Goal: Task Accomplishment & Management: Manage account settings

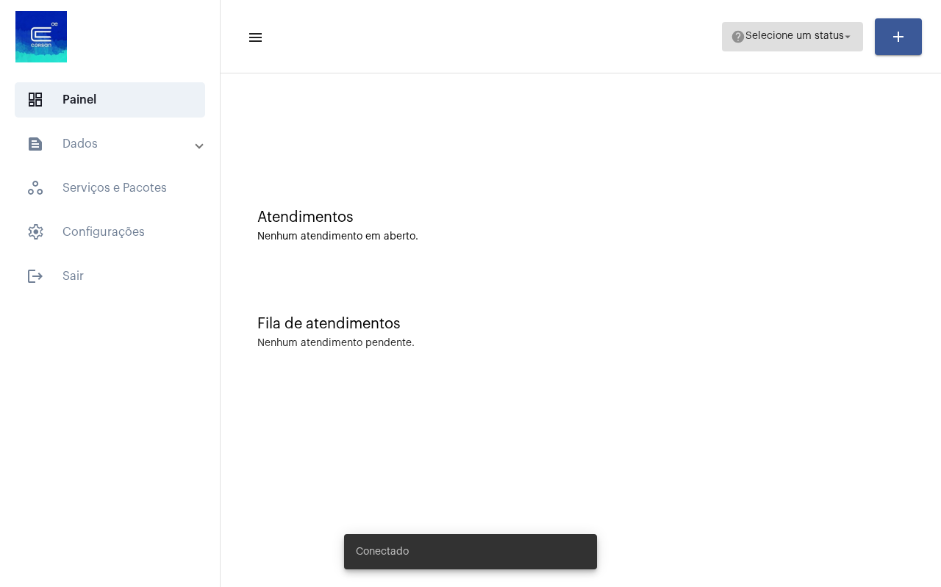
click at [790, 48] on span "help Selecione um status arrow_drop_down" at bounding box center [793, 36] width 124 height 26
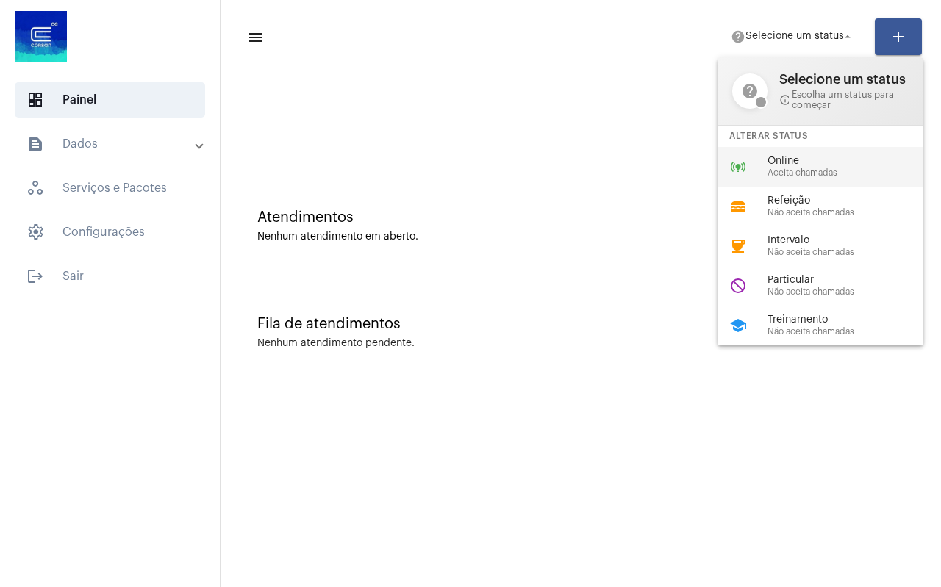
click at [781, 173] on span "Aceita chamadas" at bounding box center [851, 173] width 168 height 10
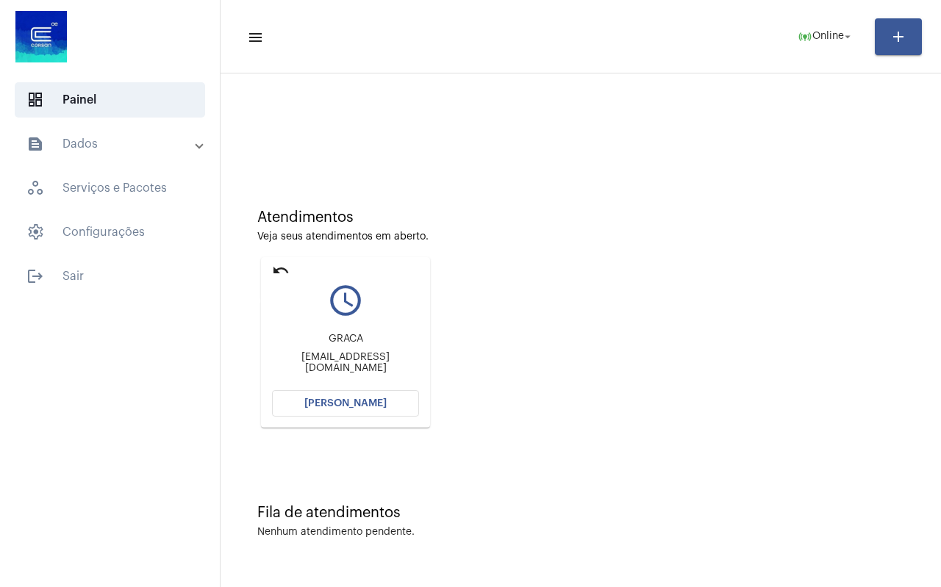
click at [282, 267] on mat-icon "undo" at bounding box center [281, 271] width 18 height 18
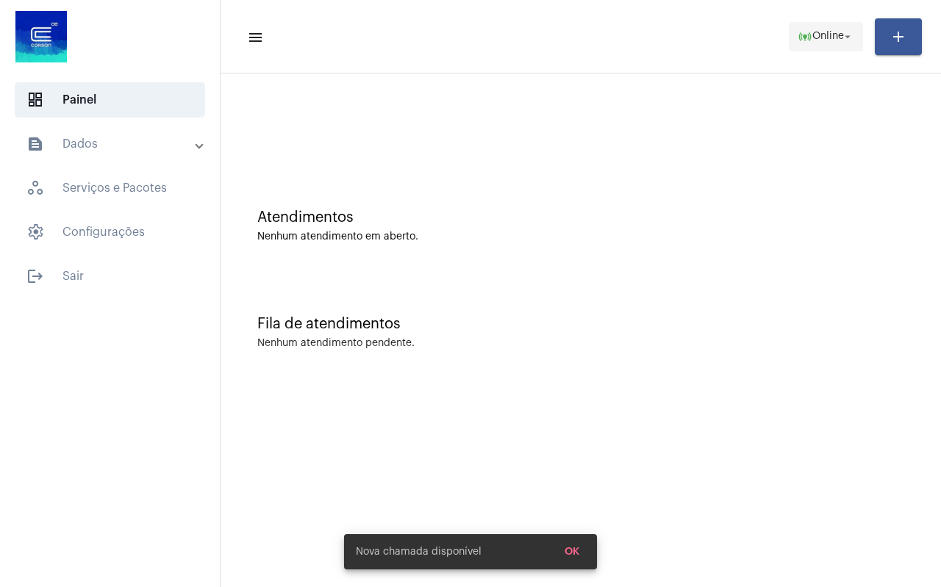
drag, startPoint x: 823, startPoint y: 43, endPoint x: 790, endPoint y: 44, distance: 33.1
click at [823, 43] on span "online_prediction Online arrow_drop_down" at bounding box center [826, 36] width 57 height 26
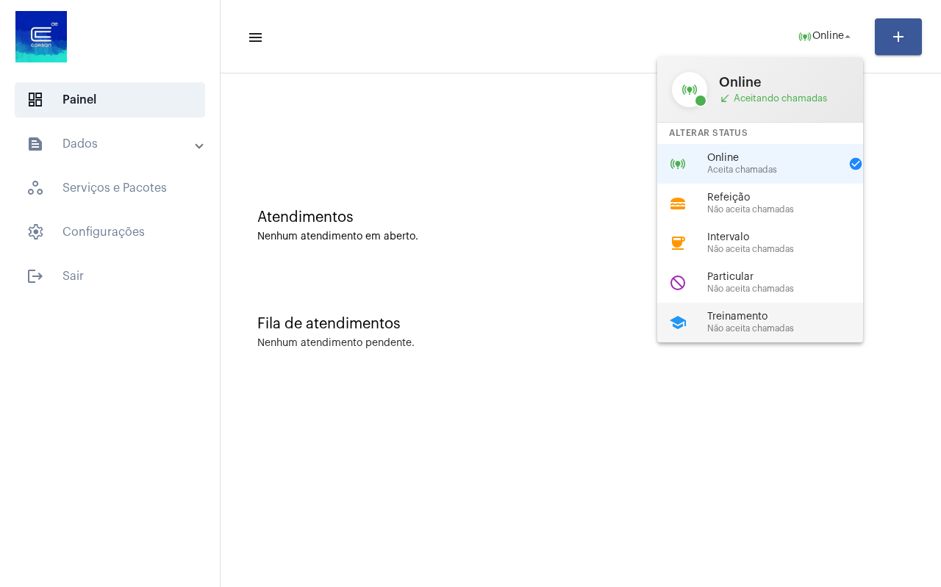
click at [742, 330] on span "Não aceita chamadas" at bounding box center [791, 329] width 168 height 10
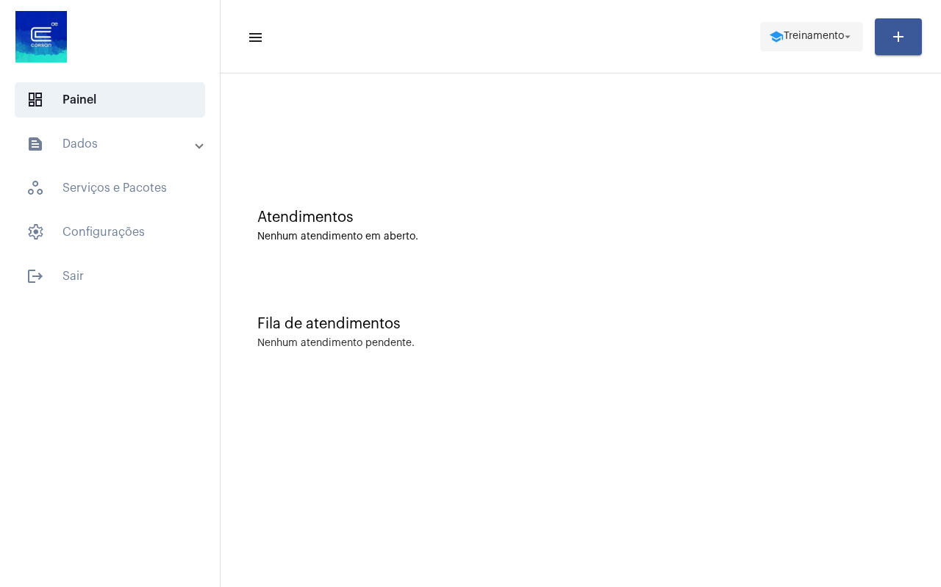
click at [796, 41] on span "Treinamento" at bounding box center [814, 37] width 60 height 10
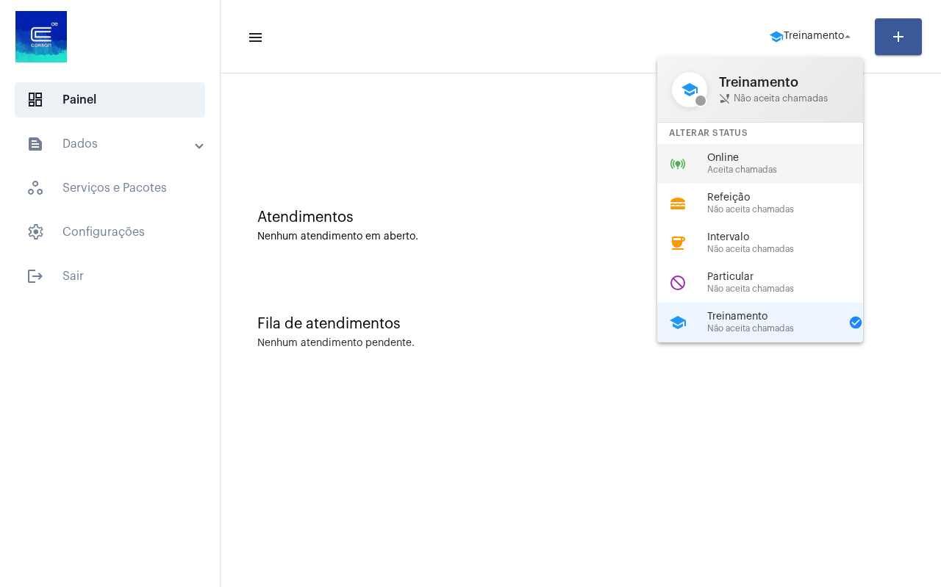
click at [753, 168] on span "Aceita chamadas" at bounding box center [791, 170] width 168 height 10
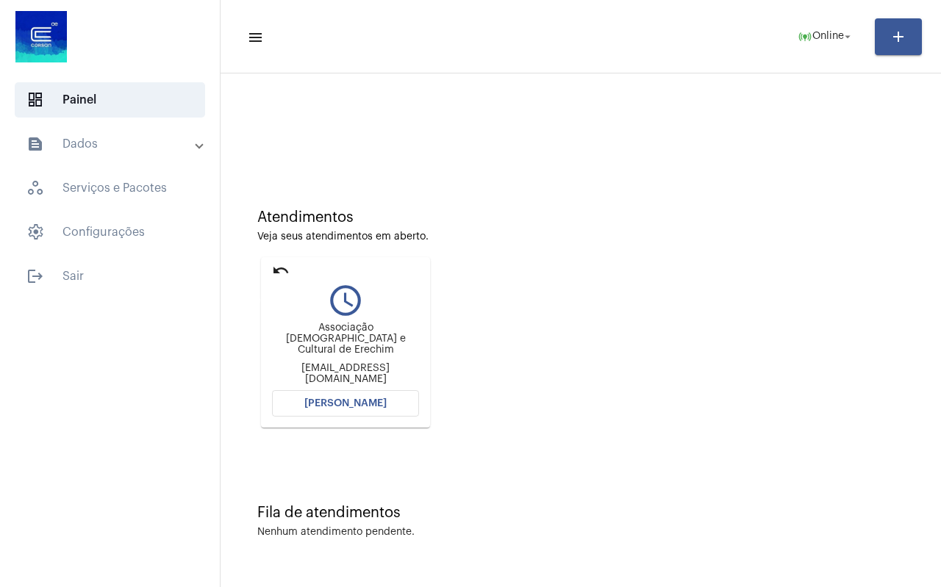
click at [276, 265] on mat-icon "undo" at bounding box center [281, 271] width 18 height 18
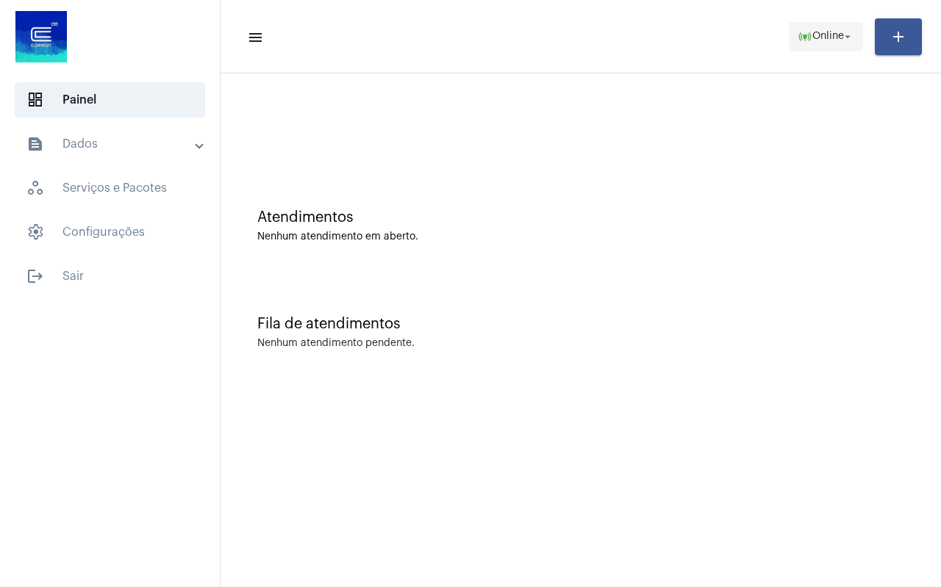
click at [821, 37] on span "Online" at bounding box center [828, 37] width 32 height 10
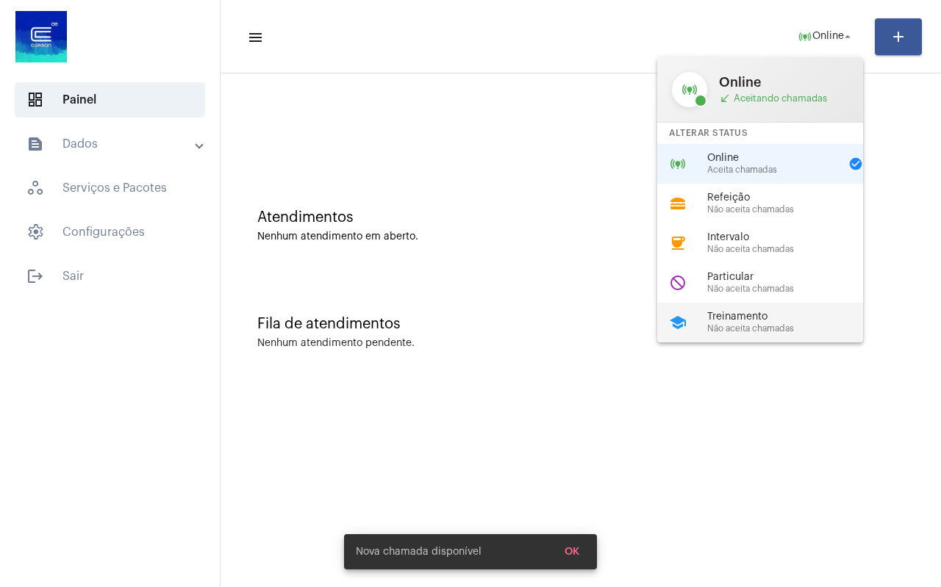
click at [748, 324] on span "Não aceita chamadas" at bounding box center [791, 329] width 168 height 10
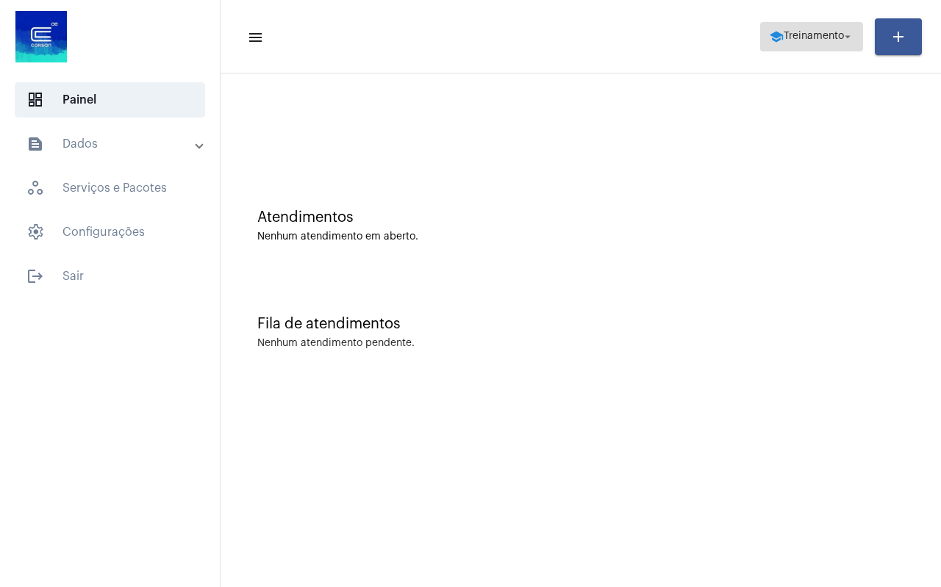
click at [804, 29] on span "school Treinamento arrow_drop_down" at bounding box center [811, 36] width 85 height 26
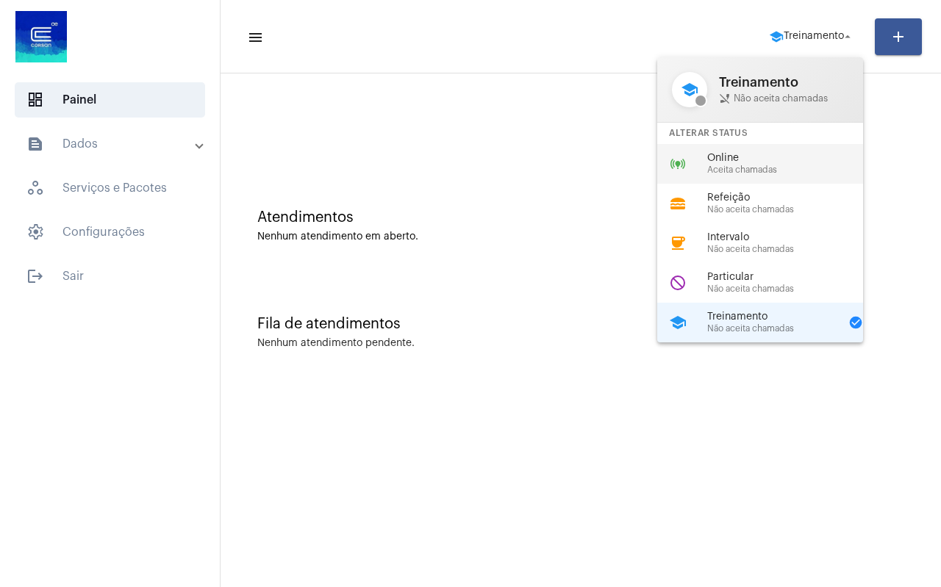
click at [782, 169] on span "Aceita chamadas" at bounding box center [791, 170] width 168 height 10
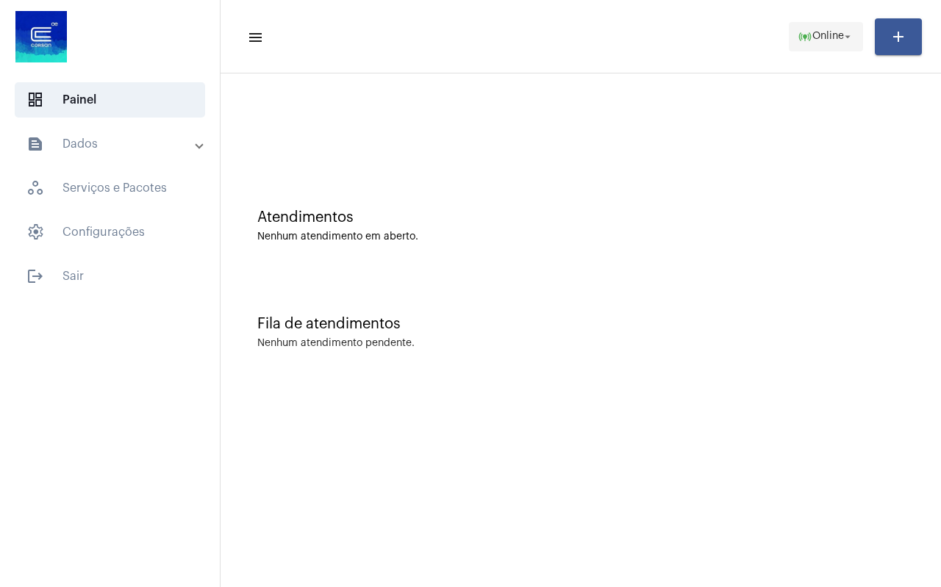
click at [834, 37] on span "Online" at bounding box center [828, 37] width 32 height 10
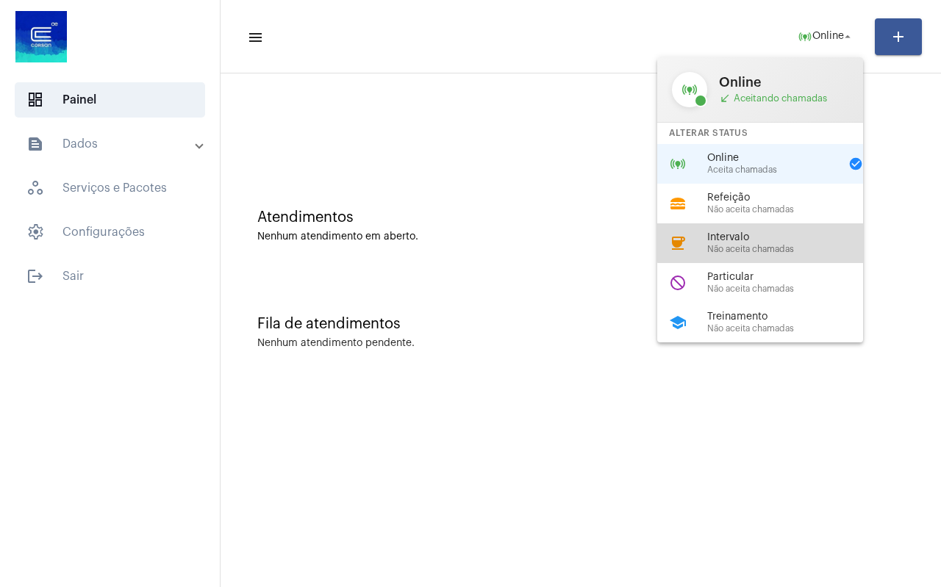
click at [796, 237] on span "Intervalo" at bounding box center [791, 237] width 168 height 11
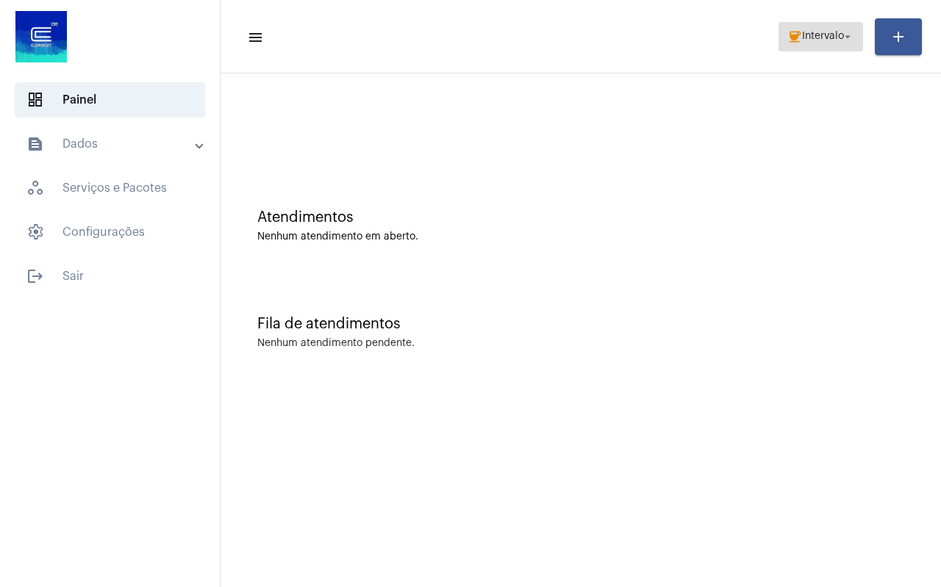
click at [820, 29] on span "coffee Intervalo arrow_drop_down" at bounding box center [820, 36] width 67 height 26
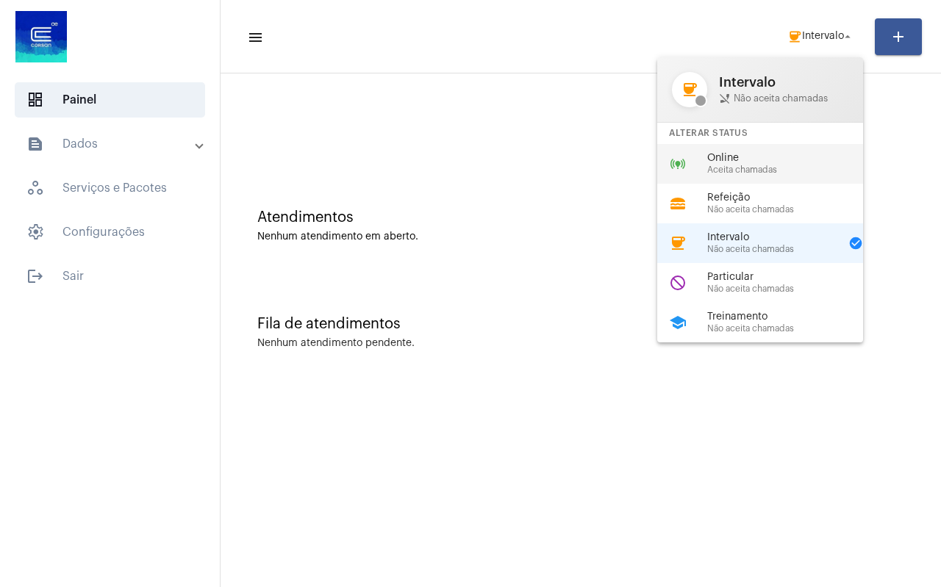
click at [787, 160] on span "Online" at bounding box center [791, 158] width 168 height 11
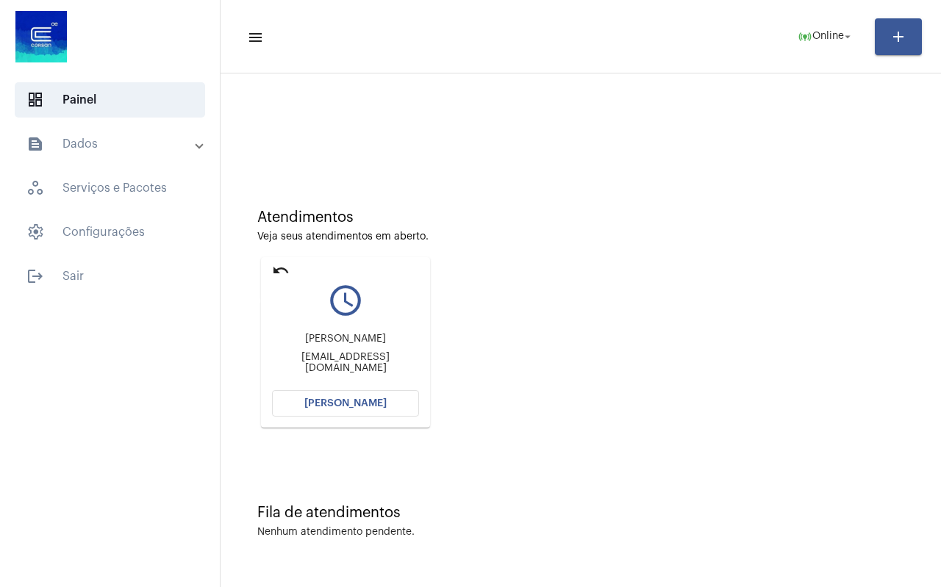
click at [277, 270] on mat-icon "undo" at bounding box center [281, 271] width 18 height 18
click at [276, 271] on mat-icon "undo" at bounding box center [281, 271] width 18 height 18
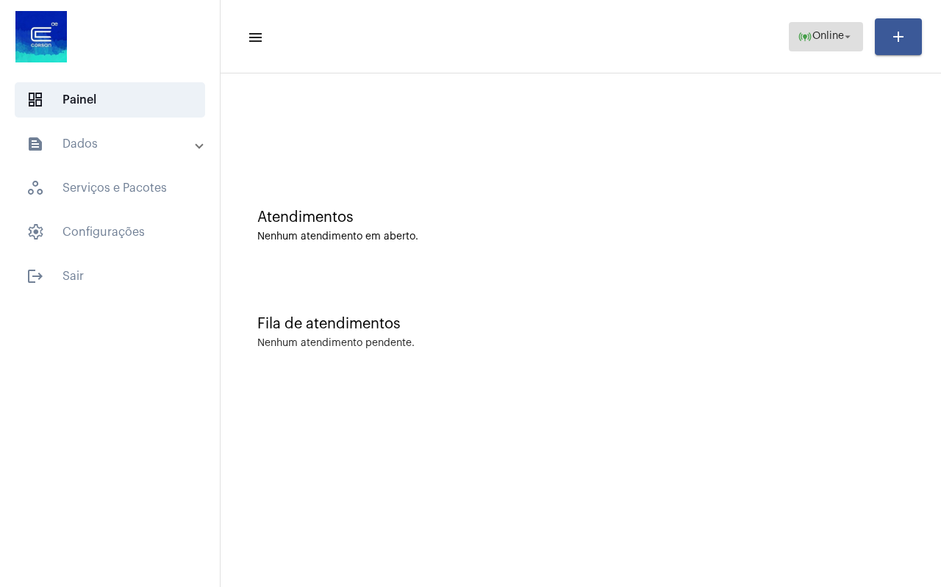
click at [833, 43] on span "online_prediction Online arrow_drop_down" at bounding box center [826, 36] width 57 height 26
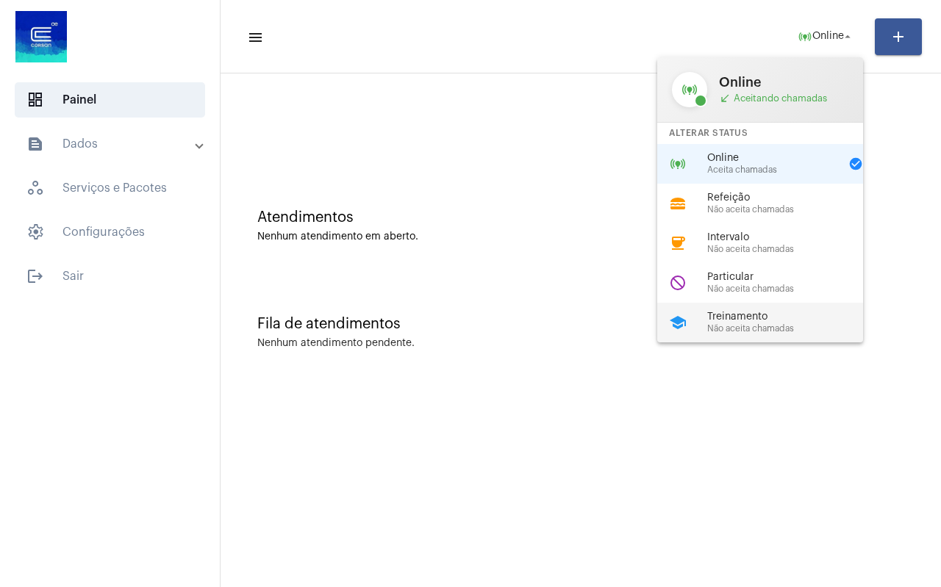
click at [803, 321] on span "Treinamento" at bounding box center [791, 317] width 168 height 11
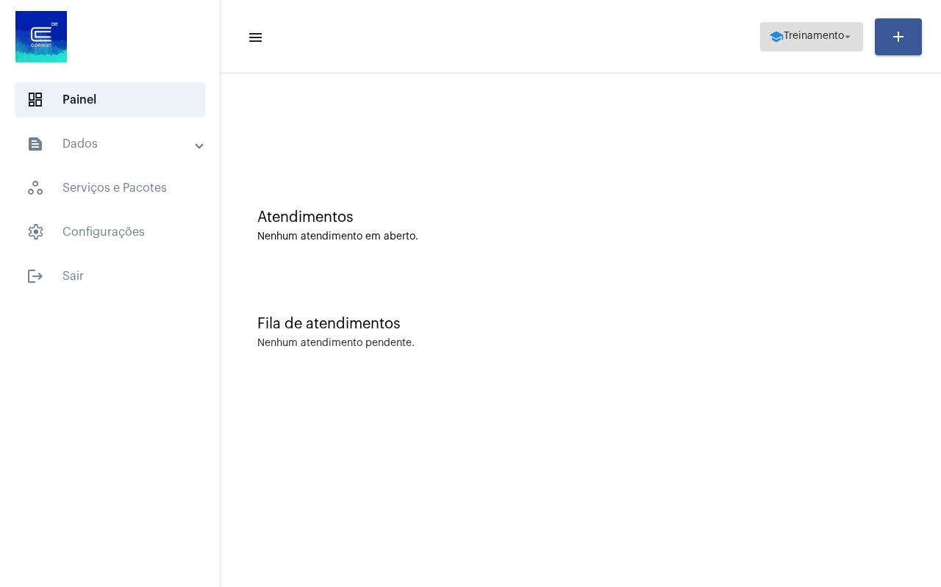
click at [805, 42] on span "school Treinamento arrow_drop_down" at bounding box center [811, 36] width 85 height 26
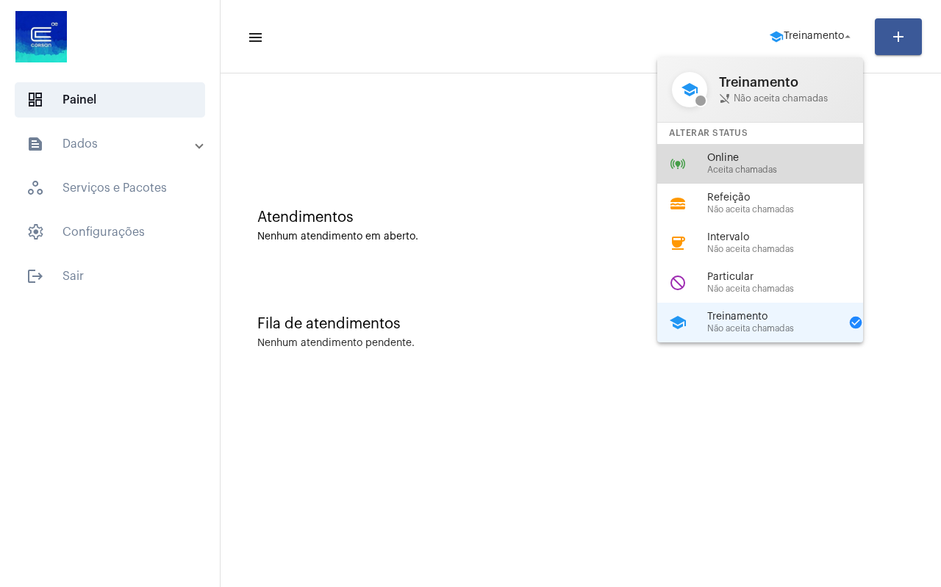
click at [742, 150] on div "online_prediction Online Aceita chamadas" at bounding box center [771, 164] width 229 height 40
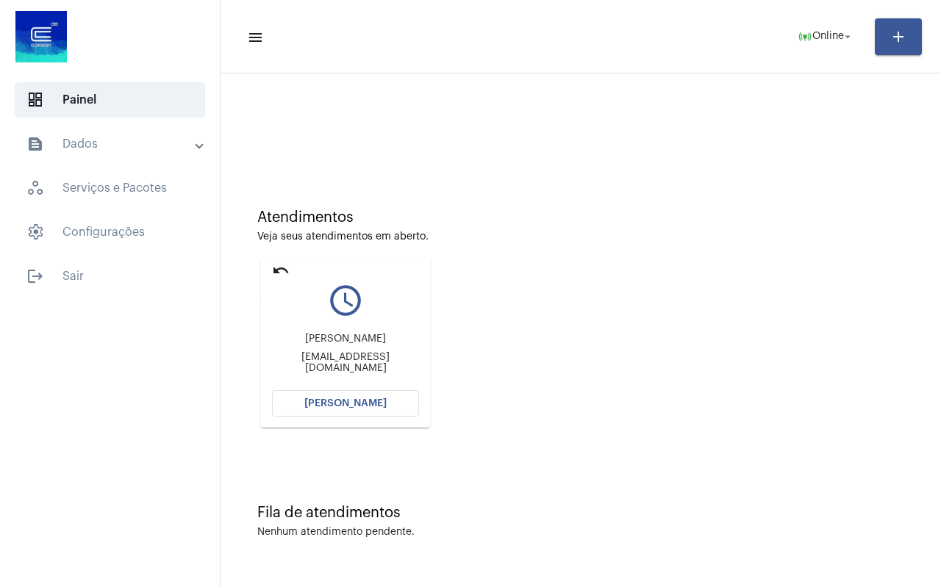
click at [283, 272] on mat-icon "undo" at bounding box center [281, 271] width 18 height 18
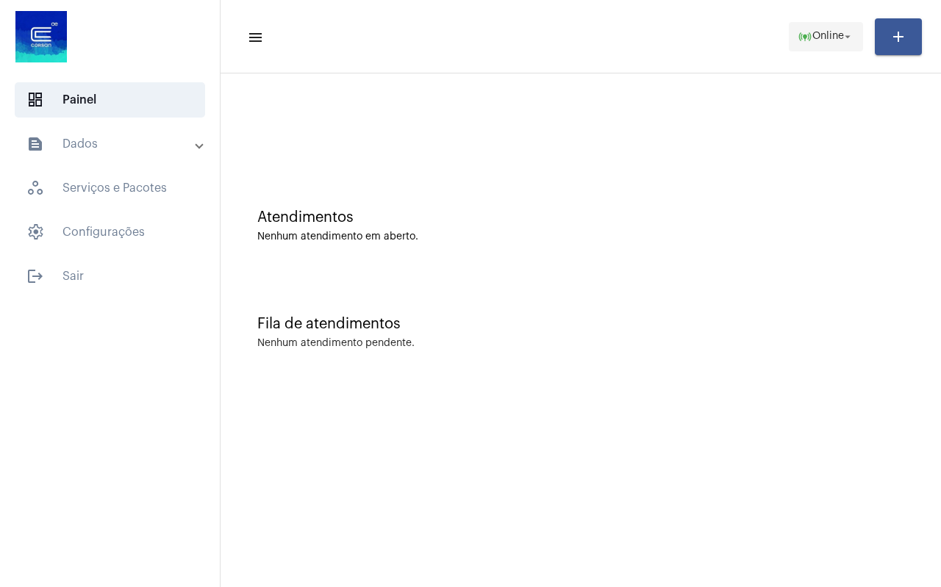
click at [820, 33] on span "Online" at bounding box center [828, 37] width 32 height 10
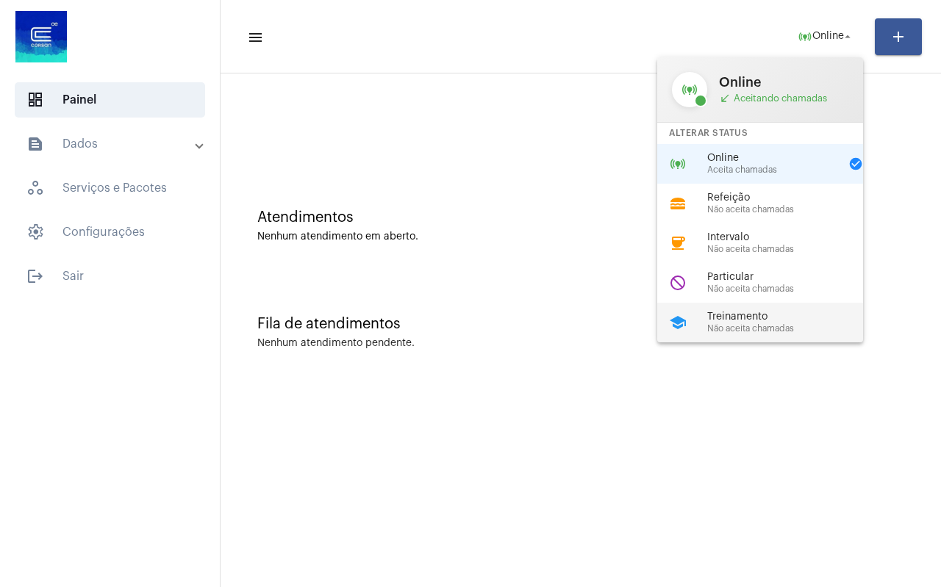
click at [770, 307] on div "school Treinamento Não aceita chamadas" at bounding box center [771, 323] width 229 height 40
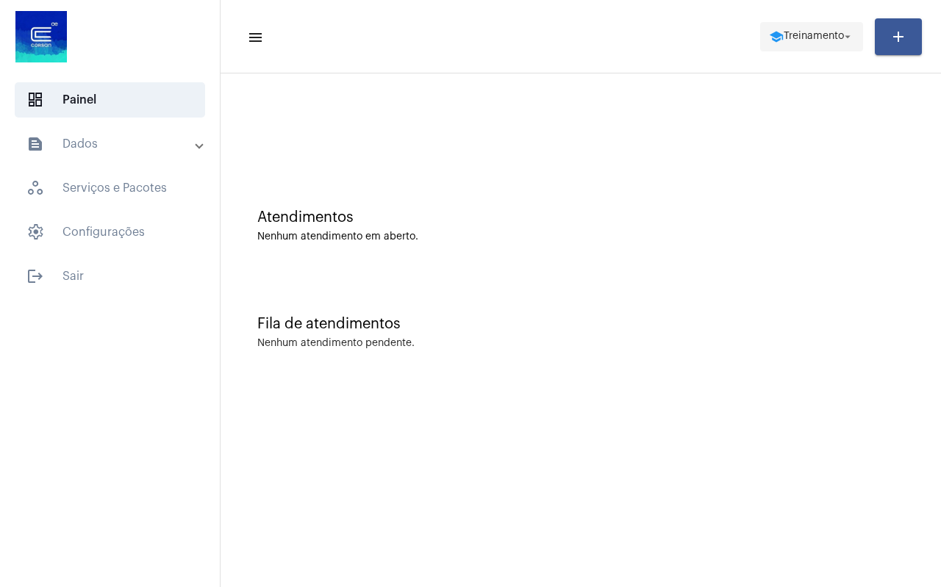
click at [821, 40] on span "Treinamento" at bounding box center [814, 37] width 60 height 10
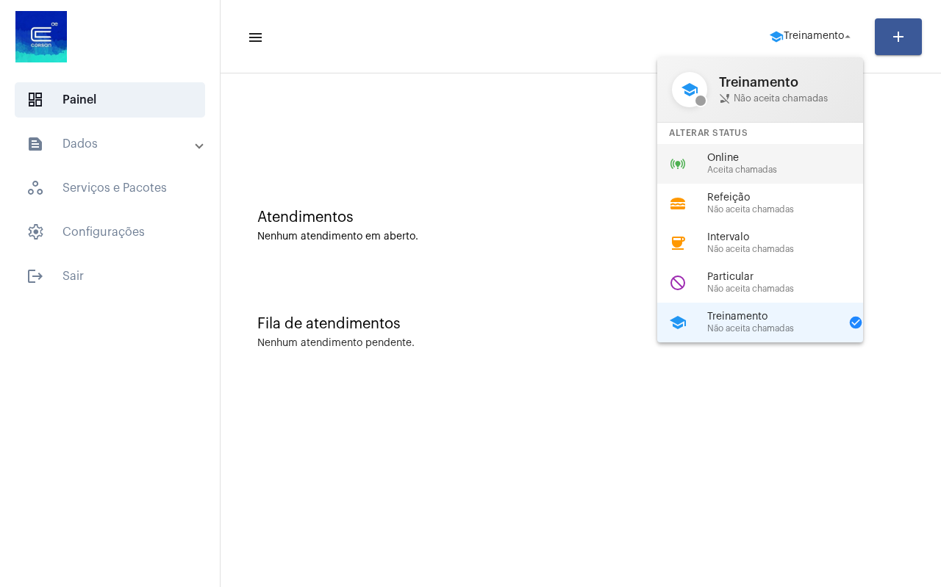
click at [803, 159] on span "Online" at bounding box center [791, 158] width 168 height 11
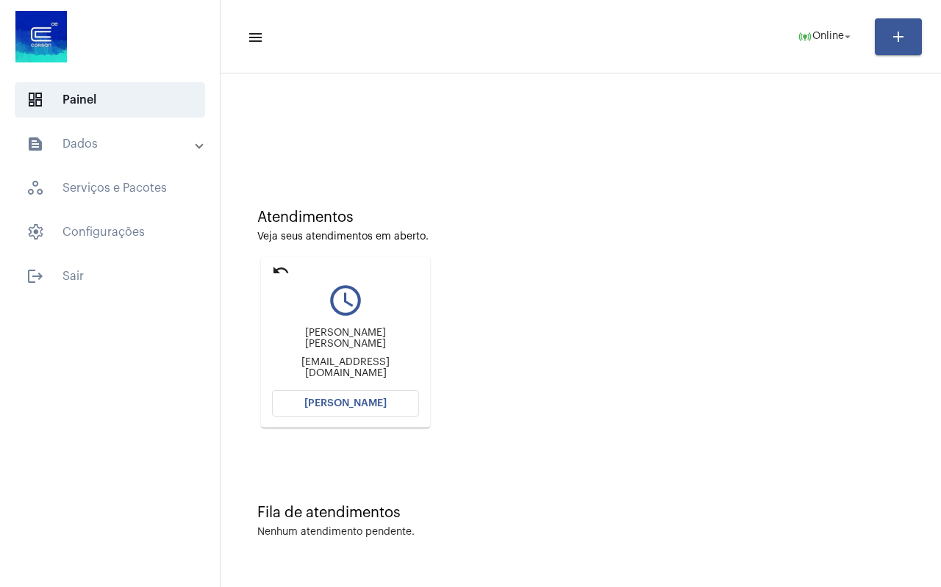
click at [280, 269] on mat-icon "undo" at bounding box center [281, 271] width 18 height 18
click at [272, 272] on mat-icon "undo" at bounding box center [281, 271] width 18 height 18
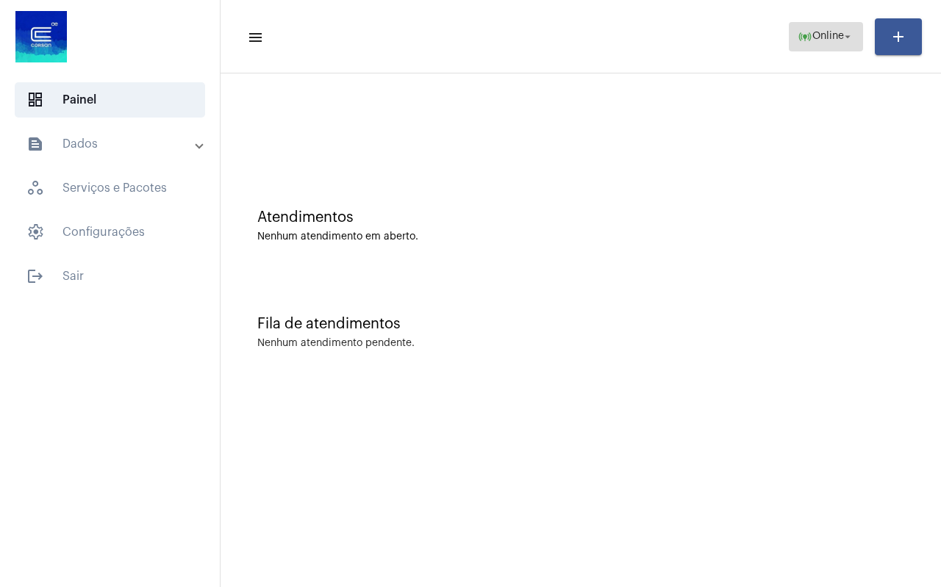
click at [820, 32] on span "Online" at bounding box center [828, 37] width 32 height 10
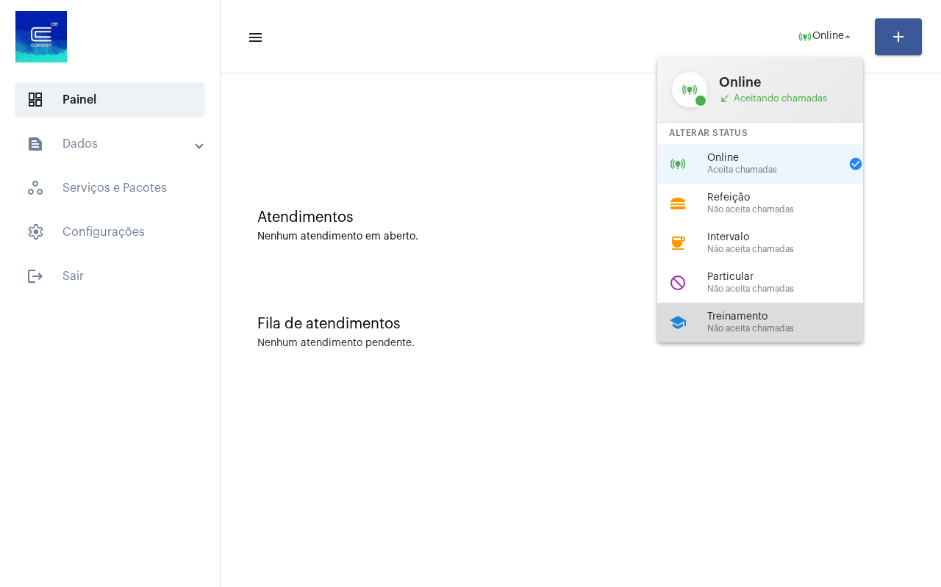
click at [712, 318] on span "Treinamento" at bounding box center [791, 317] width 168 height 11
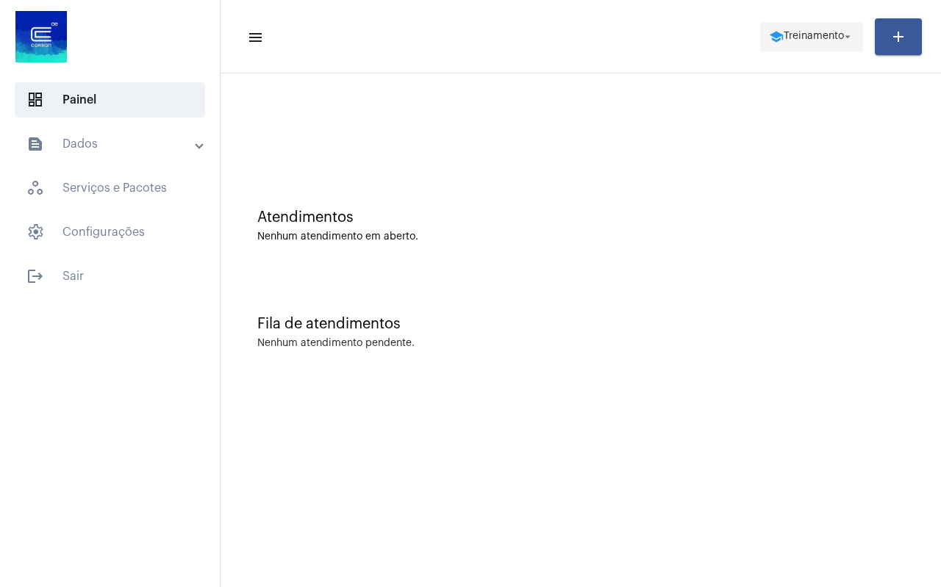
click at [834, 40] on span "Treinamento" at bounding box center [814, 37] width 60 height 10
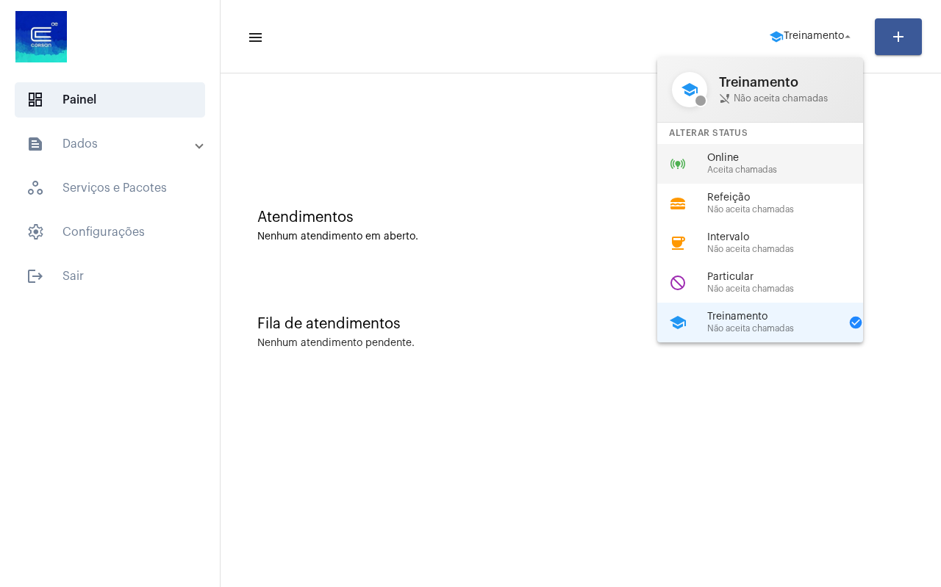
click at [773, 168] on span "Aceita chamadas" at bounding box center [791, 170] width 168 height 10
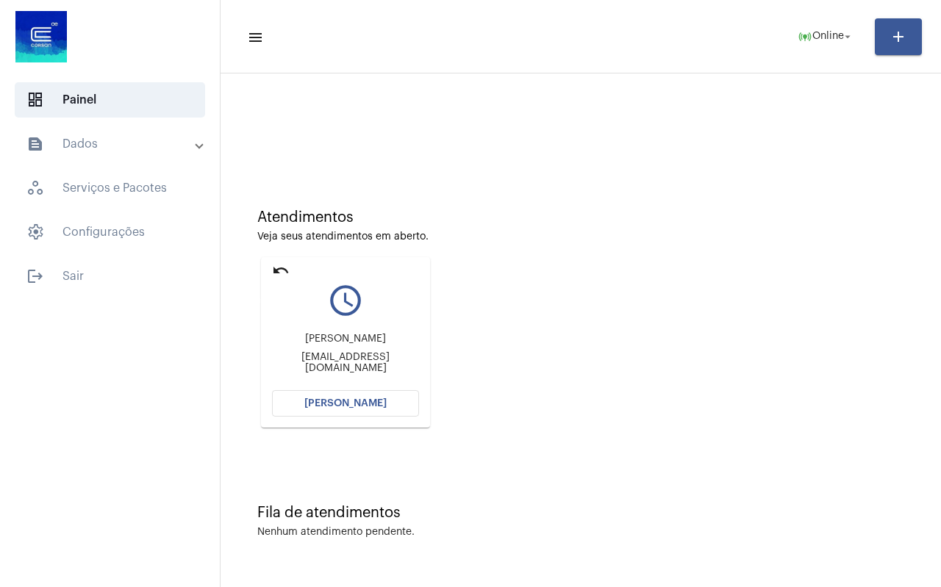
click at [286, 267] on mat-icon "undo" at bounding box center [281, 271] width 18 height 18
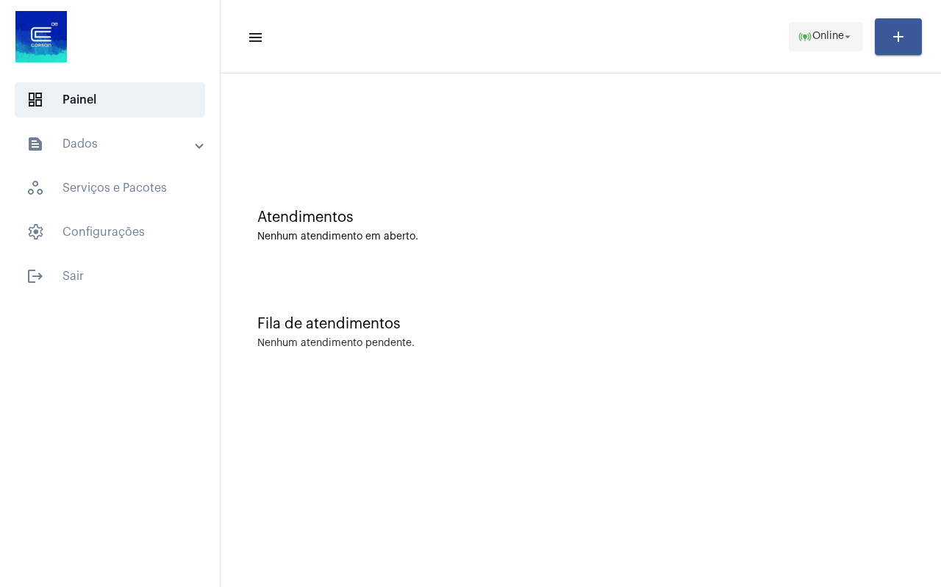
click at [806, 40] on mat-icon "online_prediction" at bounding box center [805, 36] width 15 height 15
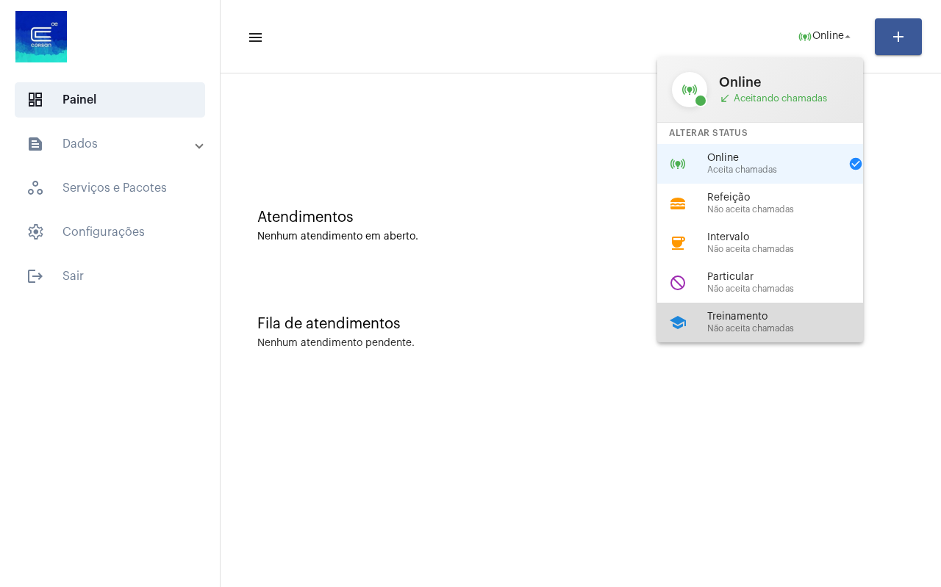
click at [762, 307] on div "school Treinamento Não aceita chamadas" at bounding box center [771, 323] width 229 height 40
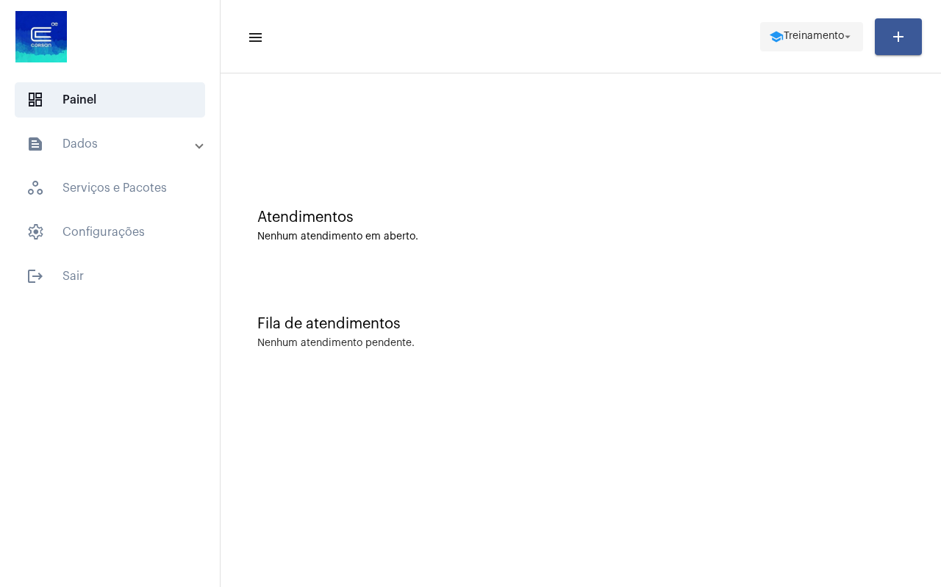
click at [812, 28] on span "school Treinamento arrow_drop_down" at bounding box center [811, 36] width 85 height 26
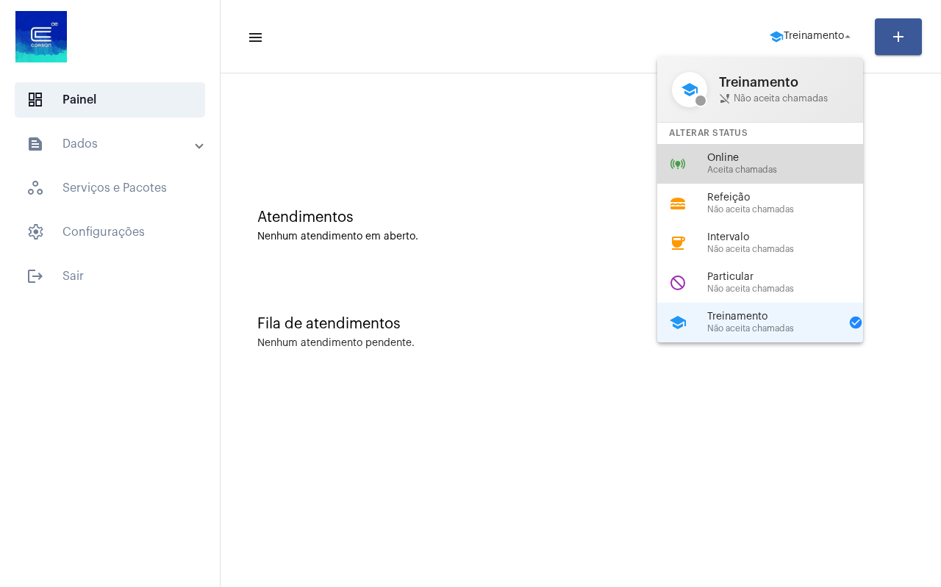
click at [755, 160] on span "Online" at bounding box center [791, 158] width 168 height 11
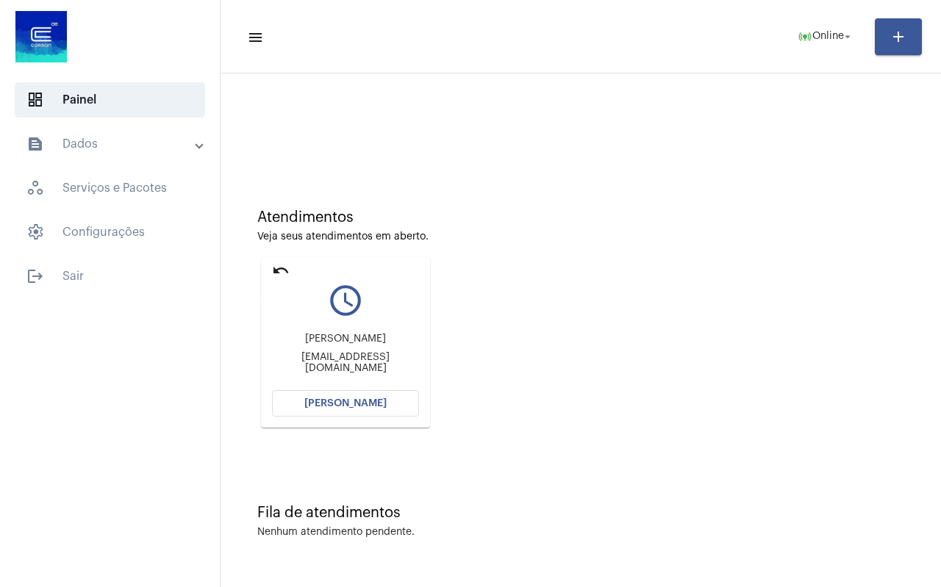
click at [282, 272] on mat-icon "undo" at bounding box center [281, 271] width 18 height 18
click at [279, 269] on mat-icon "undo" at bounding box center [281, 271] width 18 height 18
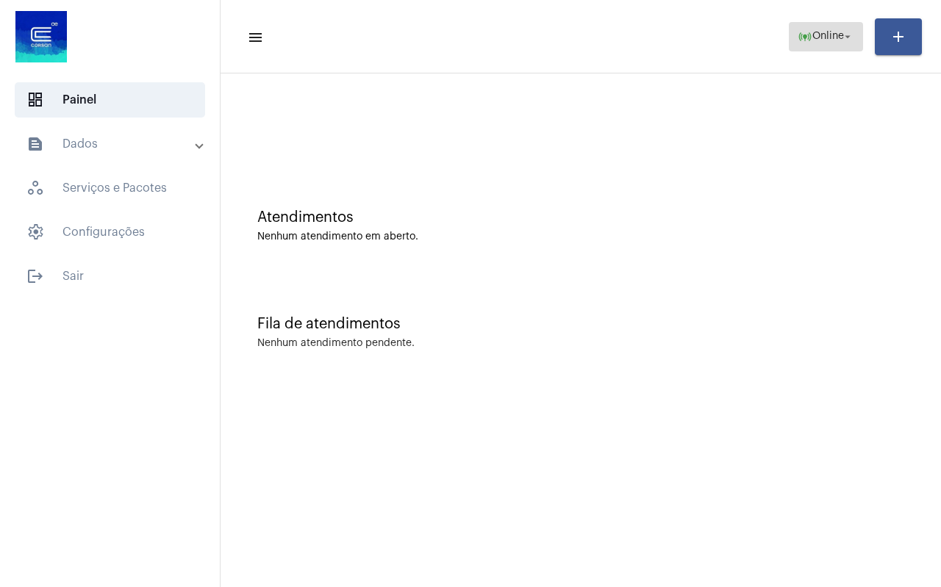
click at [819, 45] on span "online_prediction Online arrow_drop_down" at bounding box center [826, 36] width 57 height 26
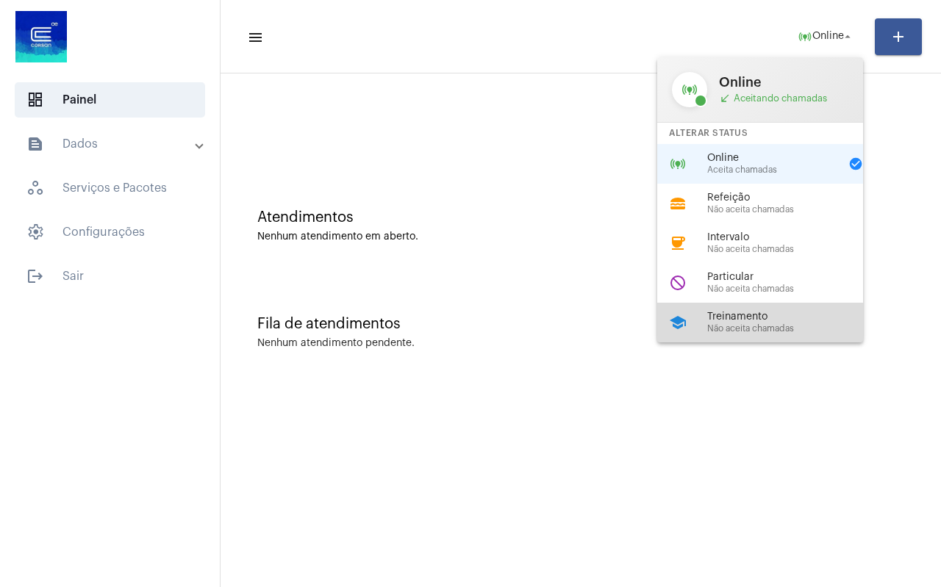
click at [736, 336] on div "school Treinamento Não aceita chamadas" at bounding box center [771, 323] width 229 height 40
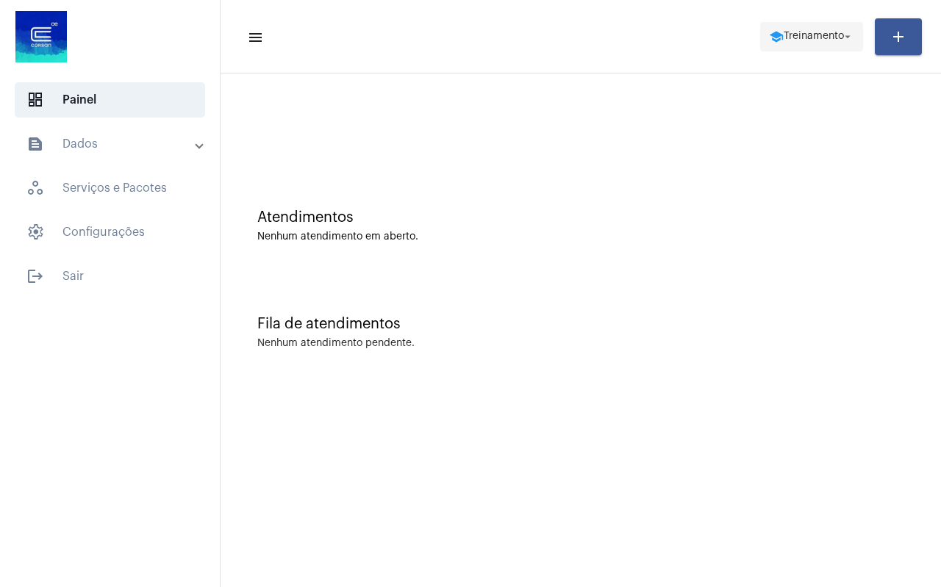
click at [801, 32] on span "Treinamento" at bounding box center [814, 37] width 60 height 10
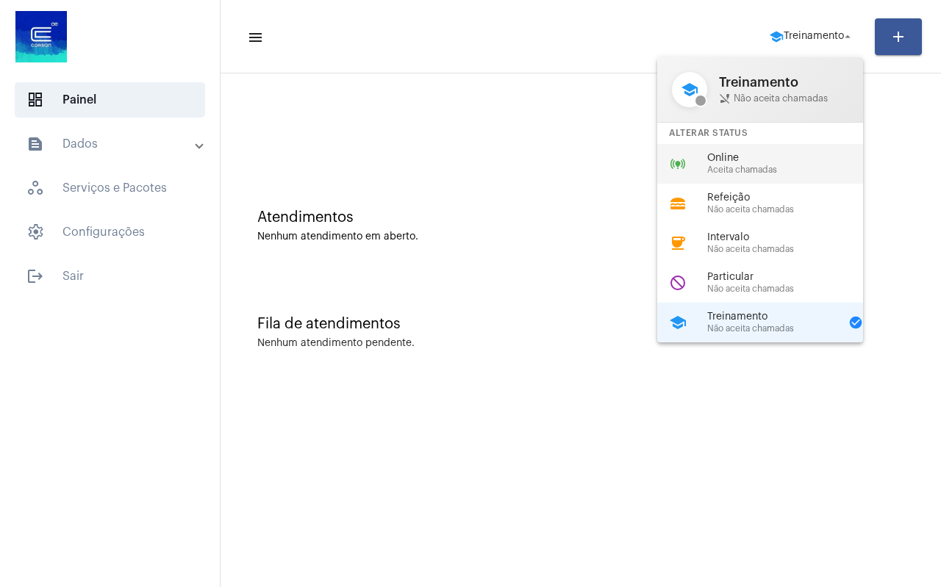
click at [742, 165] on span "Aceita chamadas" at bounding box center [791, 170] width 168 height 10
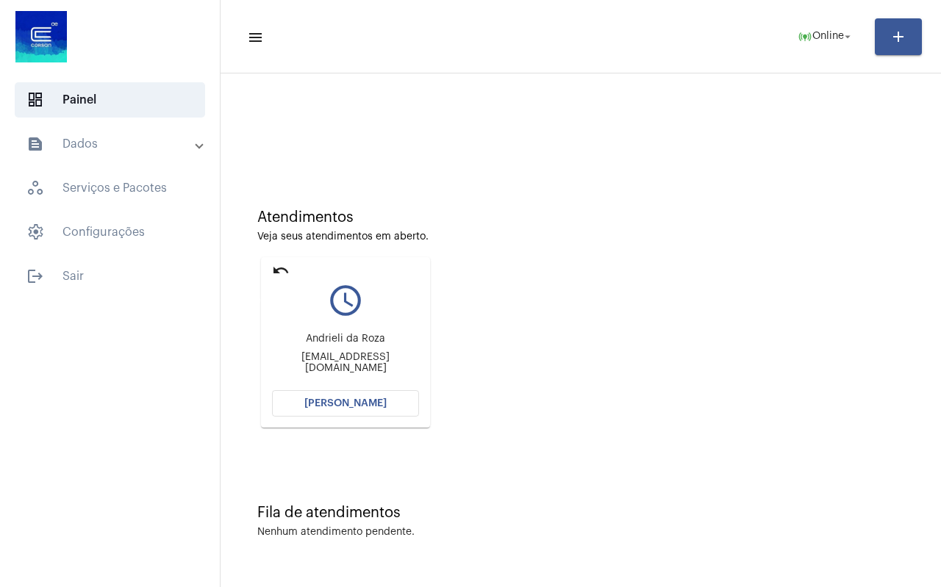
click at [277, 271] on mat-icon "undo" at bounding box center [281, 271] width 18 height 18
click at [276, 265] on mat-icon "undo" at bounding box center [281, 271] width 18 height 18
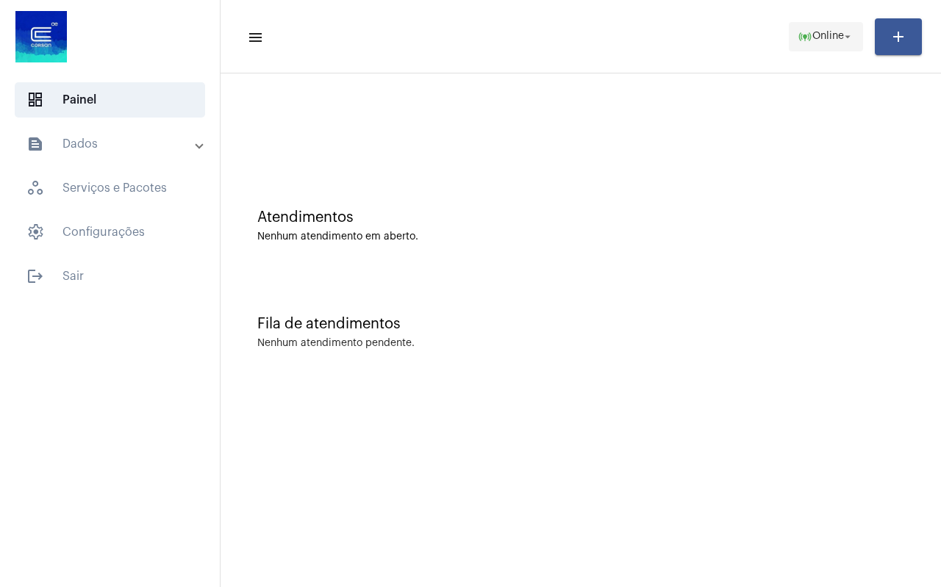
click at [837, 45] on span "online_prediction Online arrow_drop_down" at bounding box center [826, 36] width 57 height 26
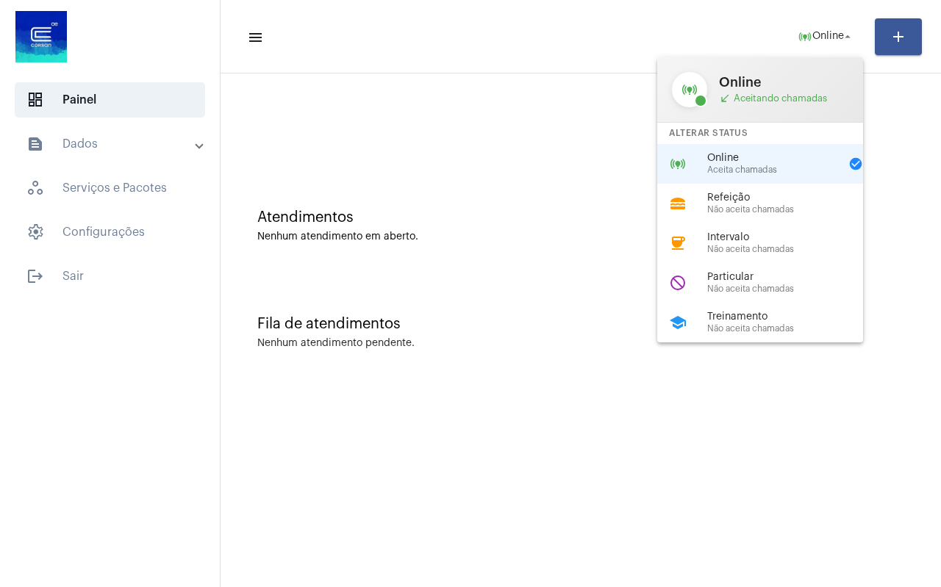
click at [782, 269] on div "do_not_disturb Particular Não aceita chamadas" at bounding box center [771, 283] width 229 height 40
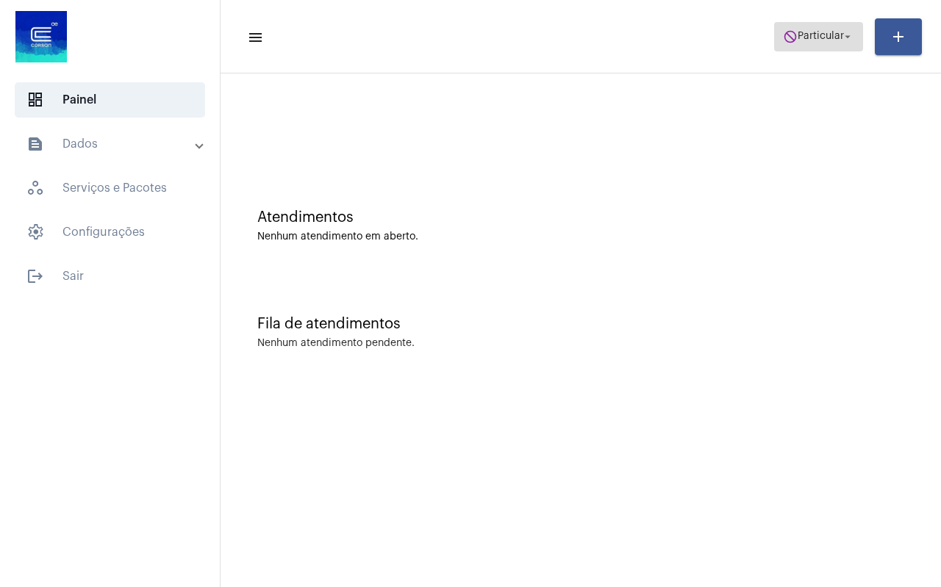
click at [829, 32] on span "Particular" at bounding box center [821, 37] width 46 height 10
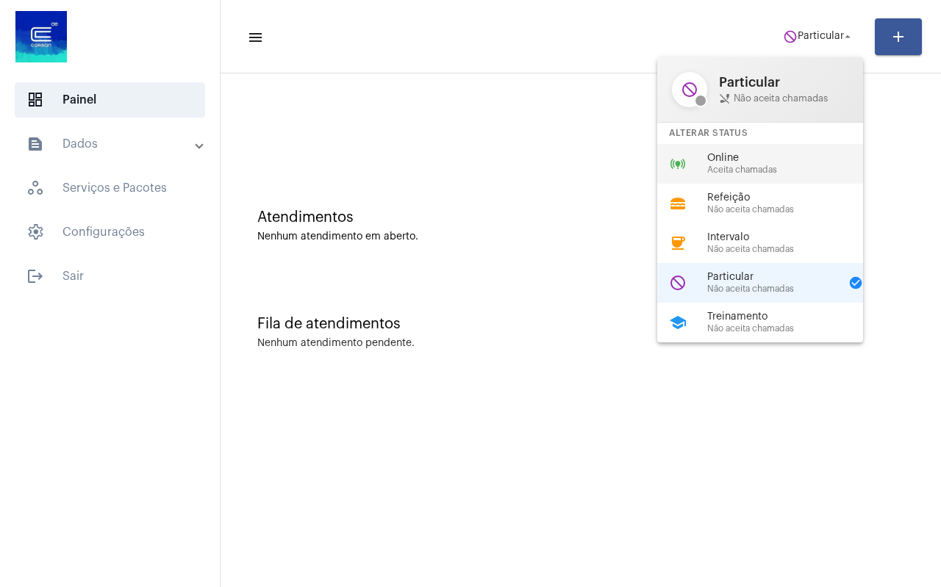
click at [776, 173] on span "Aceita chamadas" at bounding box center [791, 170] width 168 height 10
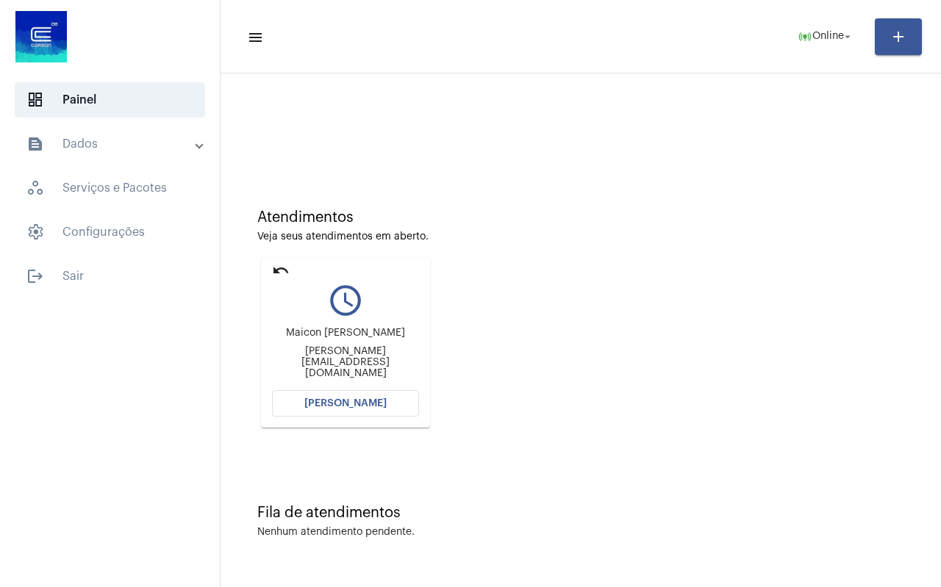
click at [276, 268] on mat-icon "undo" at bounding box center [281, 271] width 18 height 18
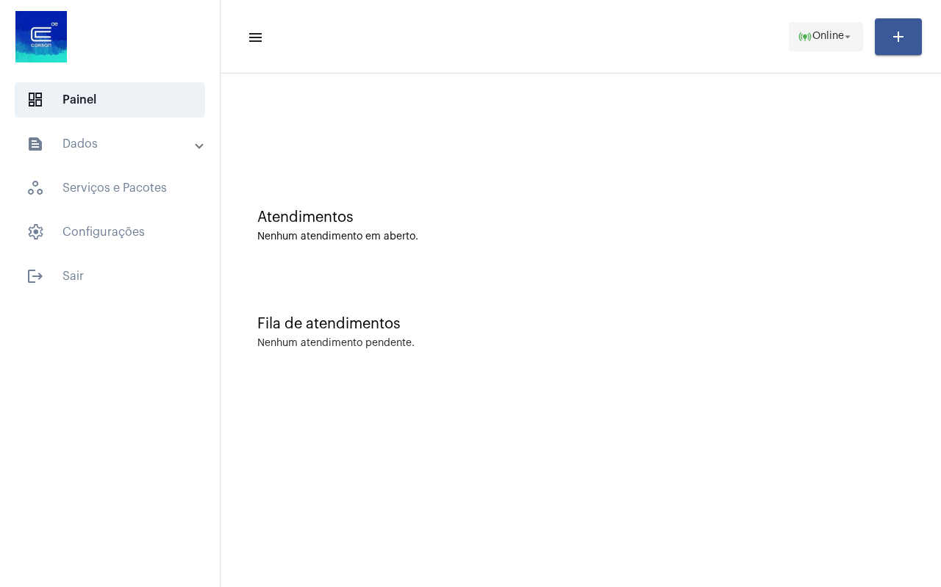
click at [818, 46] on span "online_prediction Online arrow_drop_down" at bounding box center [826, 36] width 57 height 26
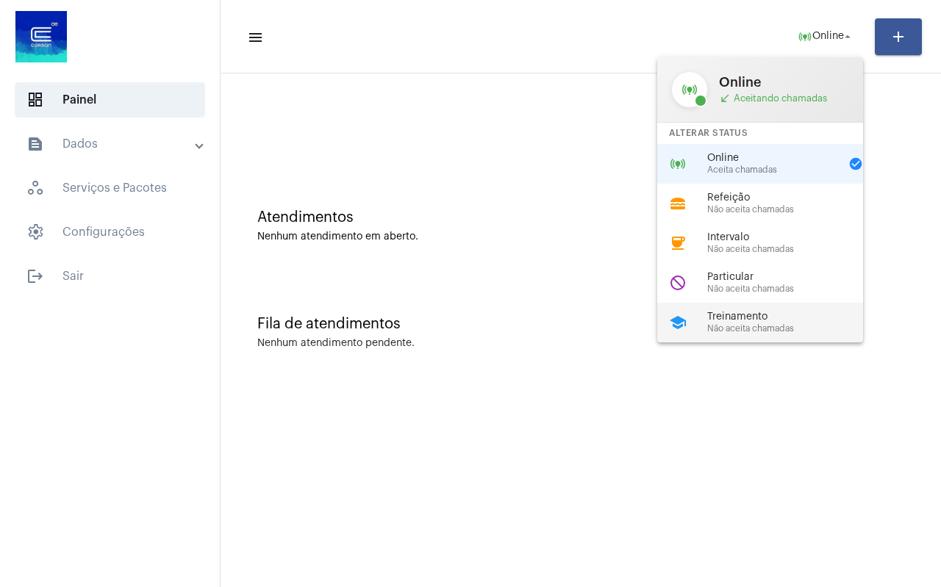
click at [766, 323] on div "Treinamento Não aceita chamadas" at bounding box center [791, 323] width 168 height 22
